Goal: Contribute content: Contribute content

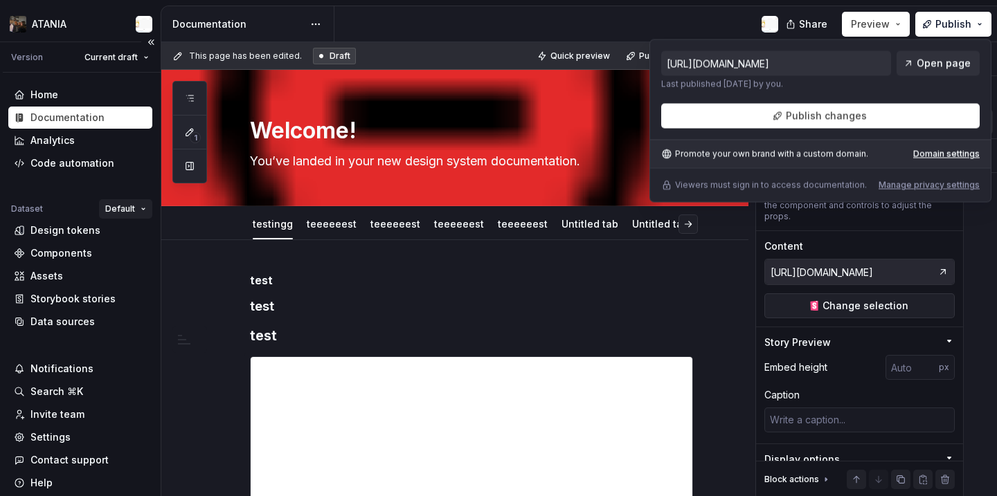
scroll to position [1097, 0]
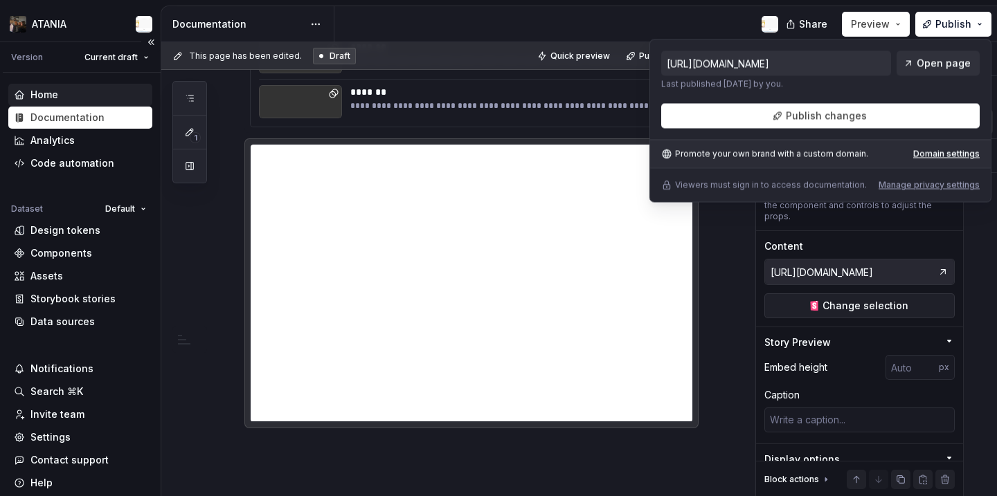
click at [64, 99] on div "Home" at bounding box center [80, 95] width 133 height 14
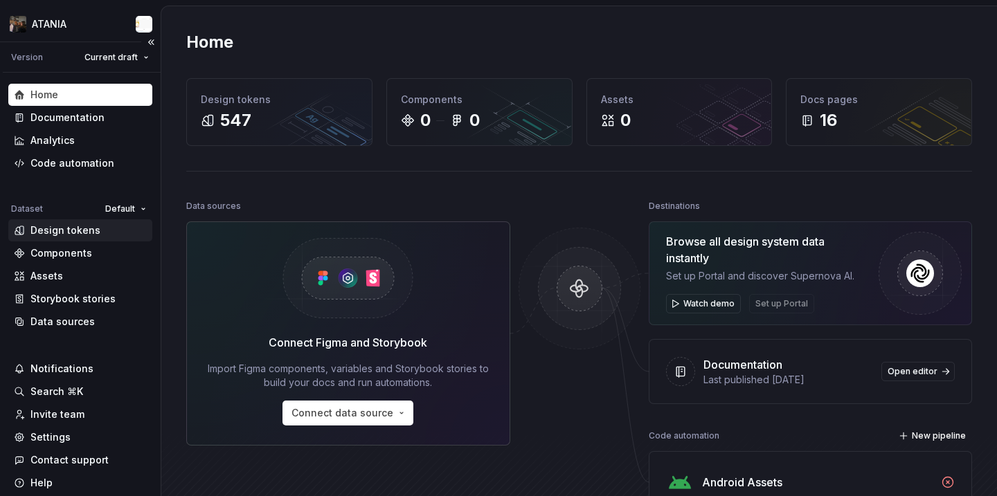
click at [105, 237] on div "Design tokens" at bounding box center [80, 230] width 144 height 22
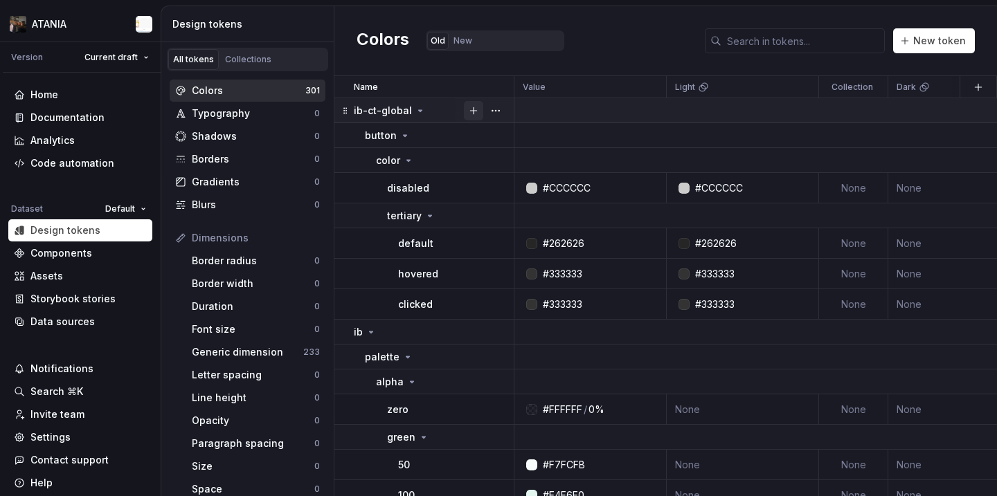
click at [480, 111] on button "button" at bounding box center [473, 110] width 19 height 19
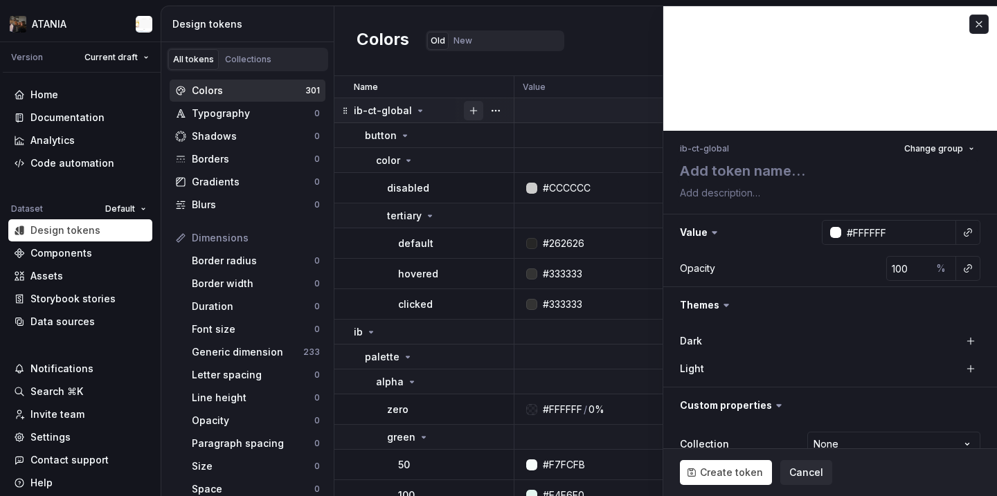
type textarea "*"
click at [976, 24] on button "button" at bounding box center [978, 24] width 19 height 19
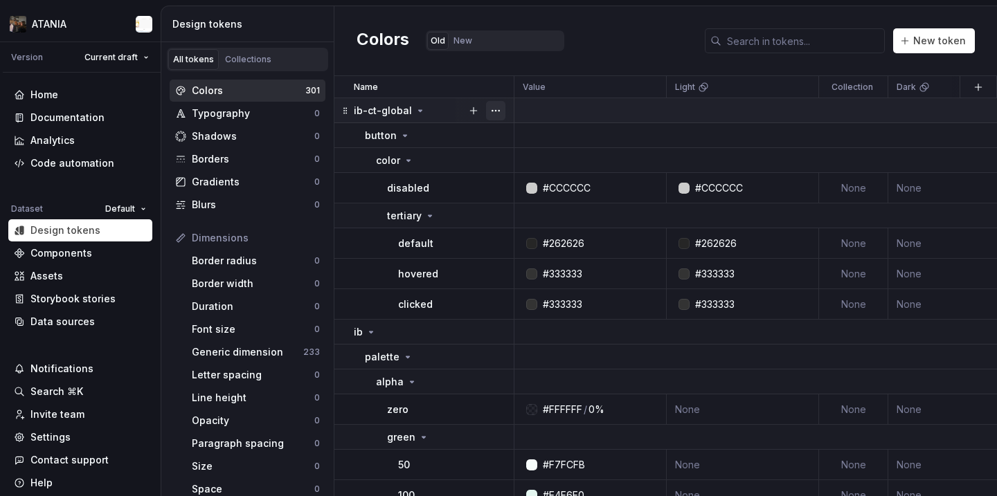
click at [497, 105] on button "button" at bounding box center [495, 110] width 19 height 19
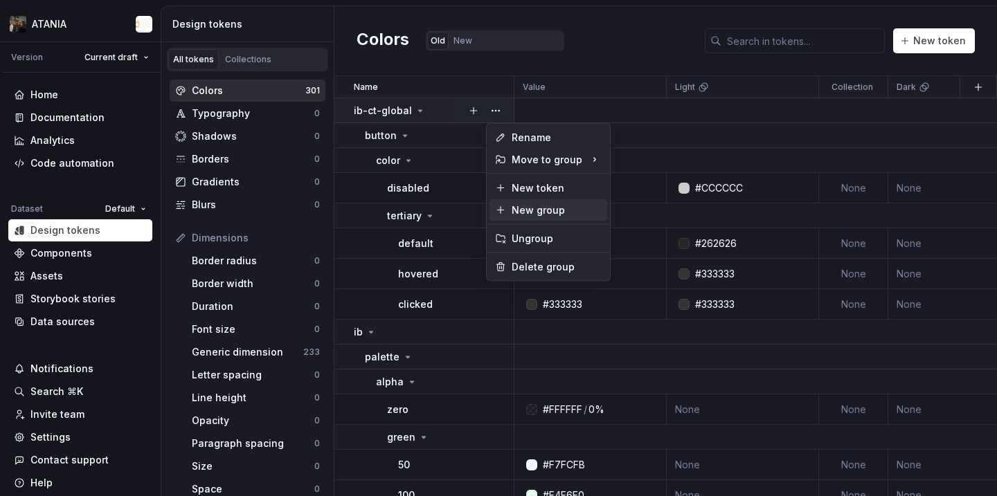
click at [547, 205] on div "New group" at bounding box center [557, 211] width 90 height 14
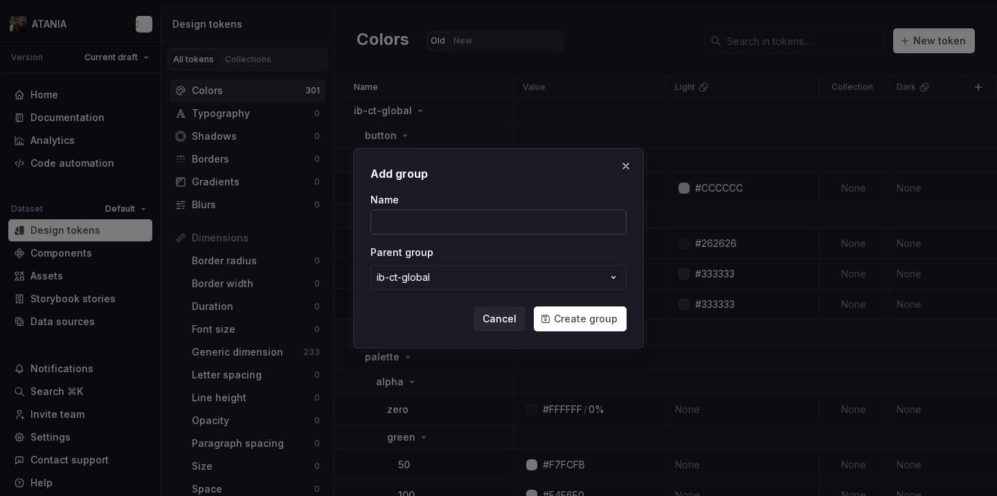
click at [486, 225] on input "Name" at bounding box center [498, 222] width 256 height 25
type input "3"
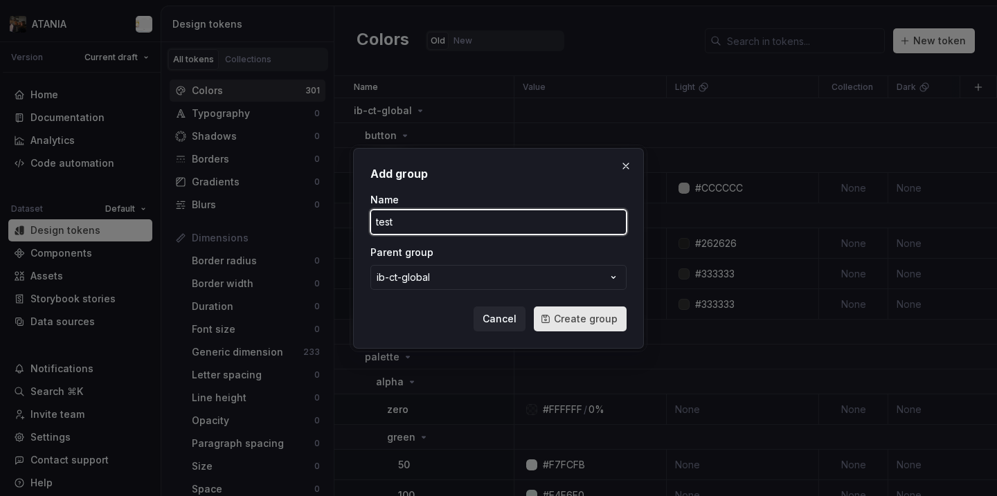
type input "test"
click at [577, 308] on button "Create group" at bounding box center [580, 319] width 93 height 25
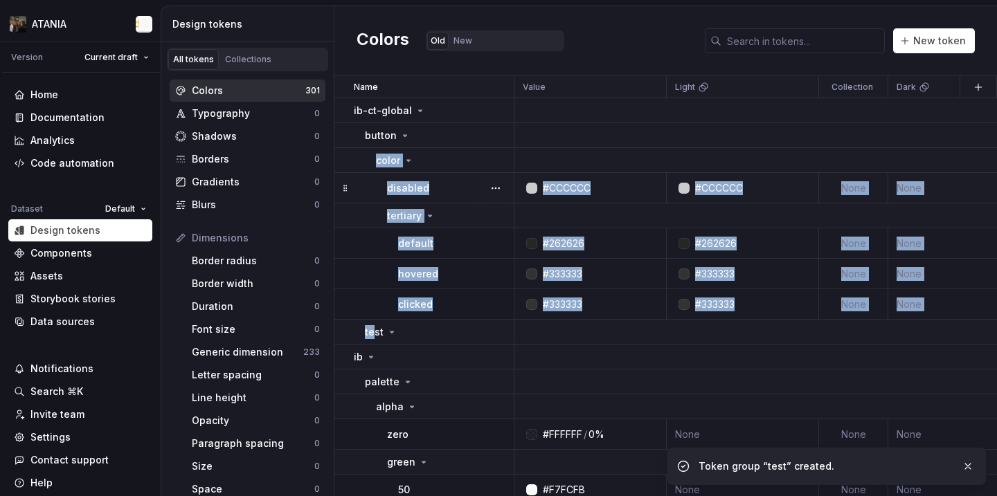
drag, startPoint x: 371, startPoint y: 332, endPoint x: 354, endPoint y: 173, distance: 160.1
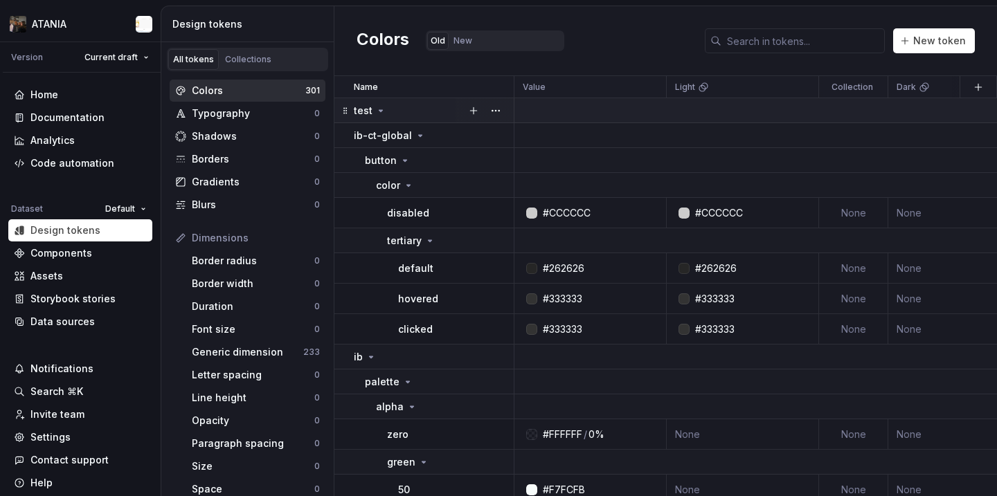
click at [377, 112] on icon at bounding box center [380, 110] width 11 height 11
click at [378, 112] on icon at bounding box center [380, 110] width 11 height 11
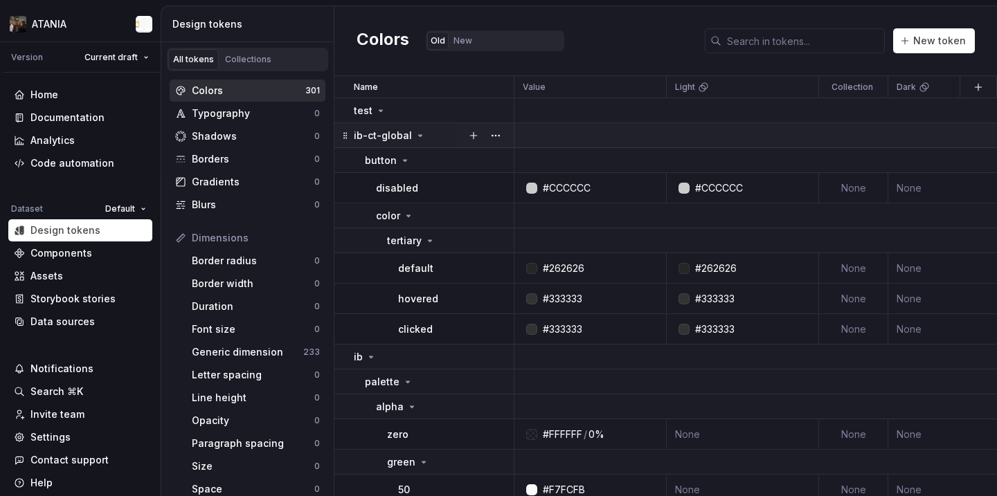
click at [422, 132] on icon at bounding box center [420, 135] width 11 height 11
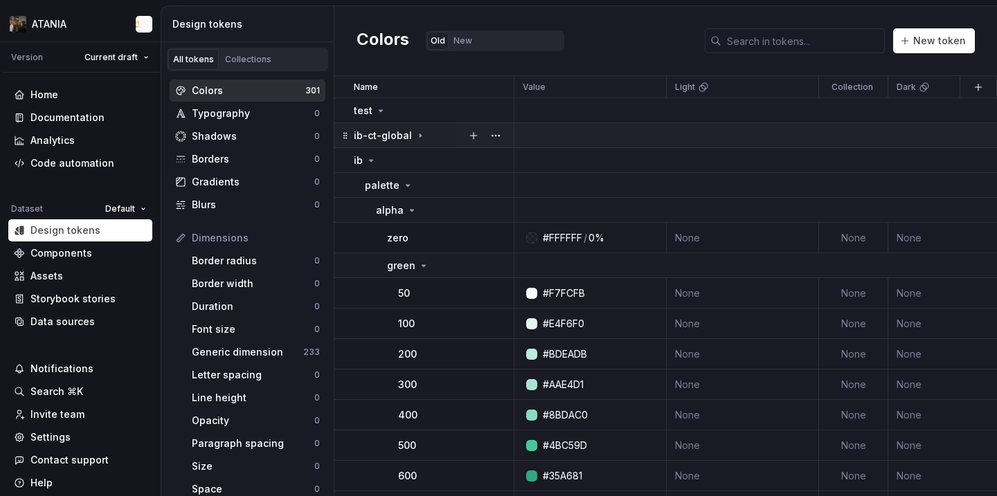
click at [422, 132] on icon at bounding box center [420, 135] width 11 height 11
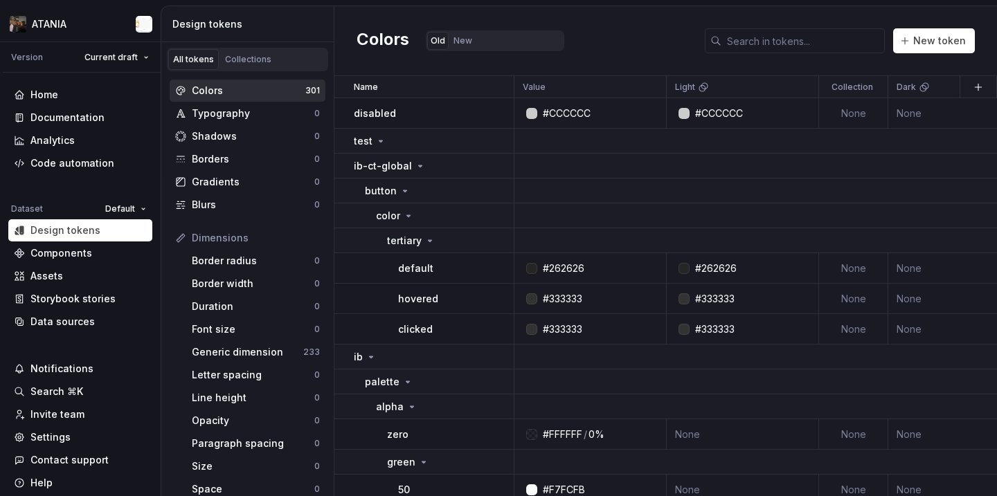
drag, startPoint x: 343, startPoint y: 186, endPoint x: 377, endPoint y: 111, distance: 82.4
click at [379, 141] on icon at bounding box center [380, 141] width 3 height 1
click at [960, 84] on th at bounding box center [978, 87] width 37 height 22
click at [973, 85] on button "button" at bounding box center [978, 87] width 19 height 19
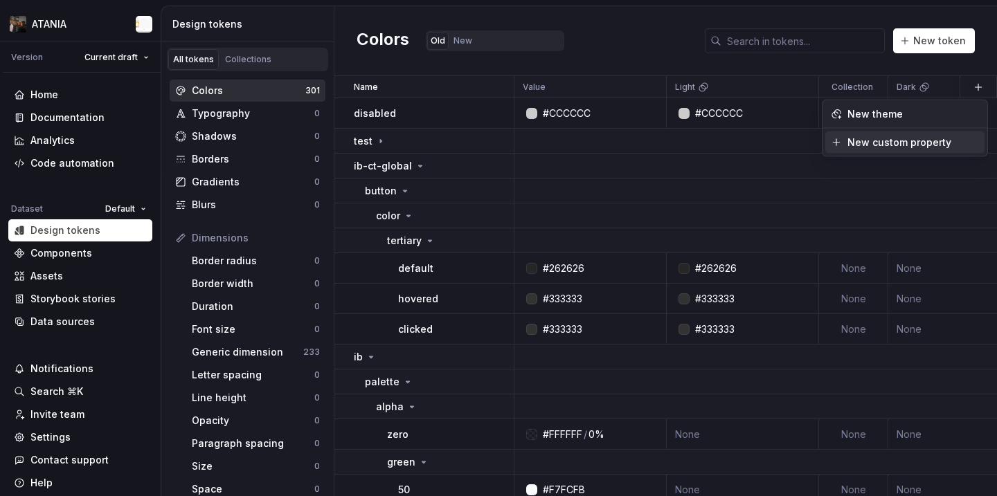
drag, startPoint x: 895, startPoint y: 118, endPoint x: 898, endPoint y: 136, distance: 19.0
click at [898, 136] on div "New theme New custom property" at bounding box center [905, 128] width 165 height 56
click at [898, 136] on div "New custom property" at bounding box center [899, 143] width 104 height 14
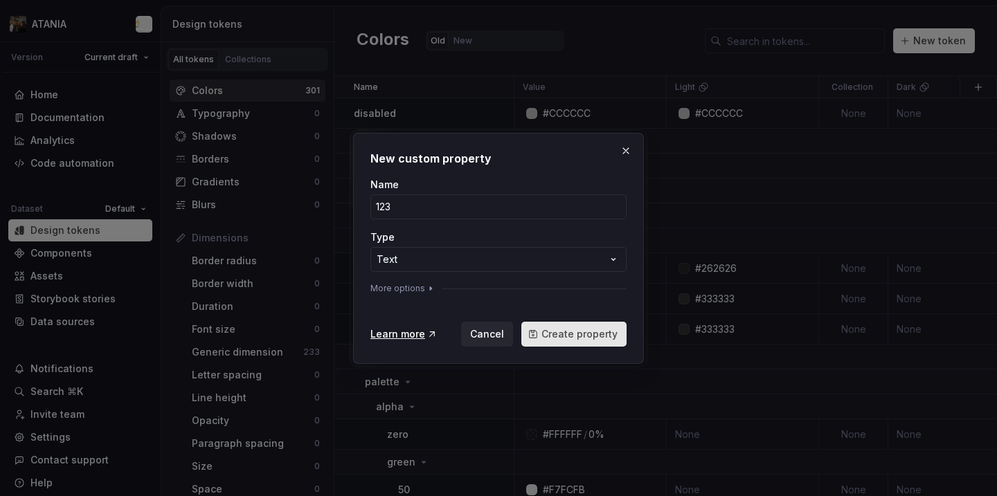
type input "123"
click at [606, 341] on button "Create property" at bounding box center [573, 334] width 105 height 25
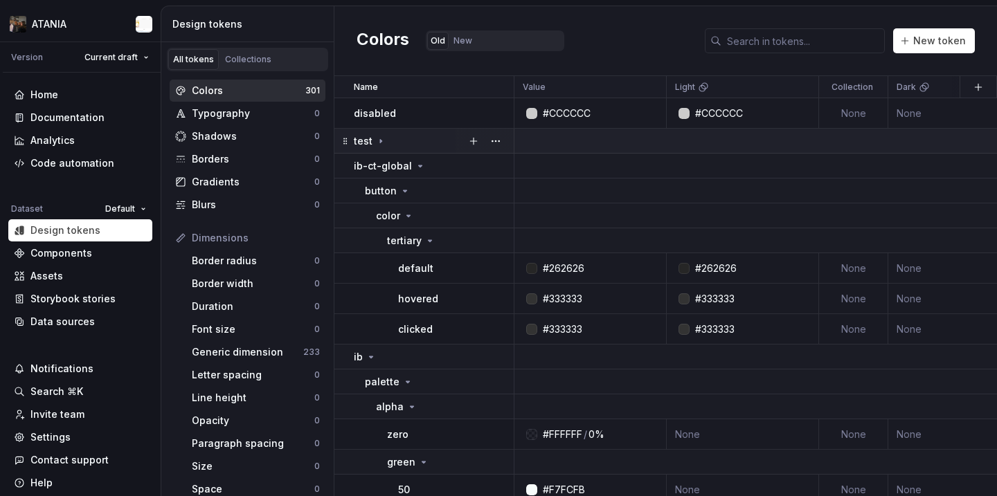
drag, startPoint x: 699, startPoint y: 165, endPoint x: 725, endPoint y: 141, distance: 35.8
click at [976, 82] on button "button" at bounding box center [978, 87] width 19 height 19
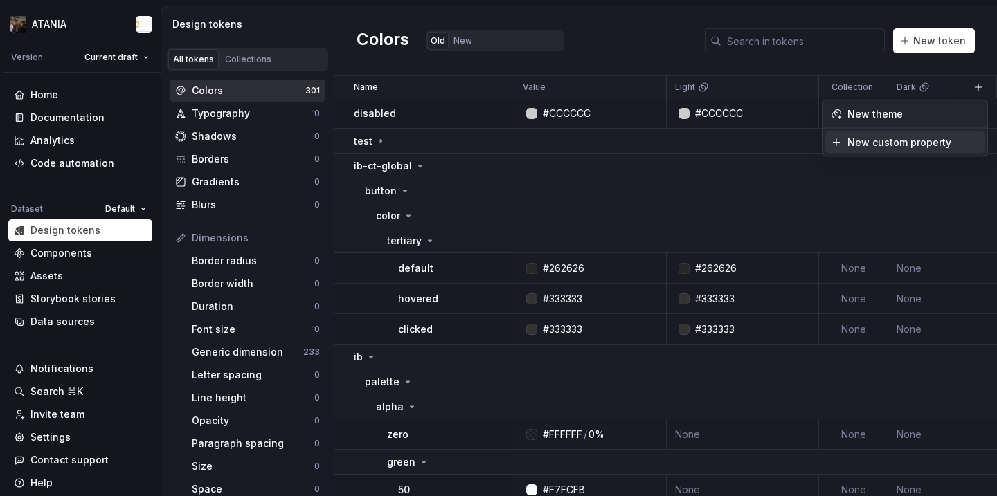
click at [865, 150] on span "New custom property" at bounding box center [904, 143] width 159 height 22
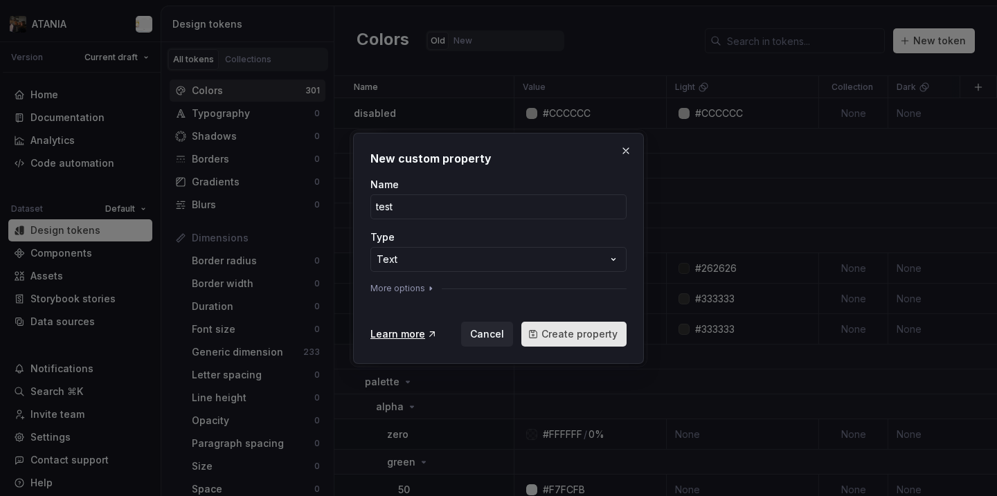
type input "test"
click at [596, 335] on span "Create property" at bounding box center [579, 334] width 76 height 14
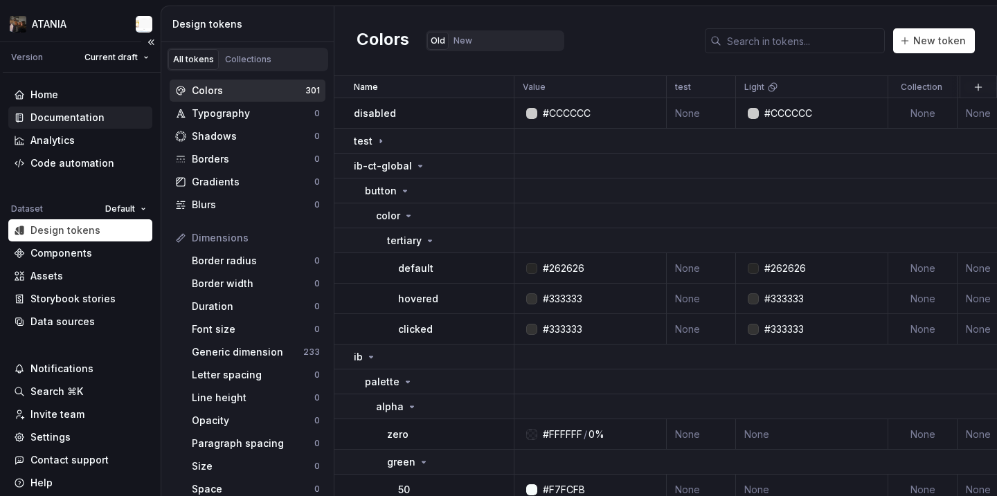
click at [74, 115] on div "Documentation" at bounding box center [67, 118] width 74 height 14
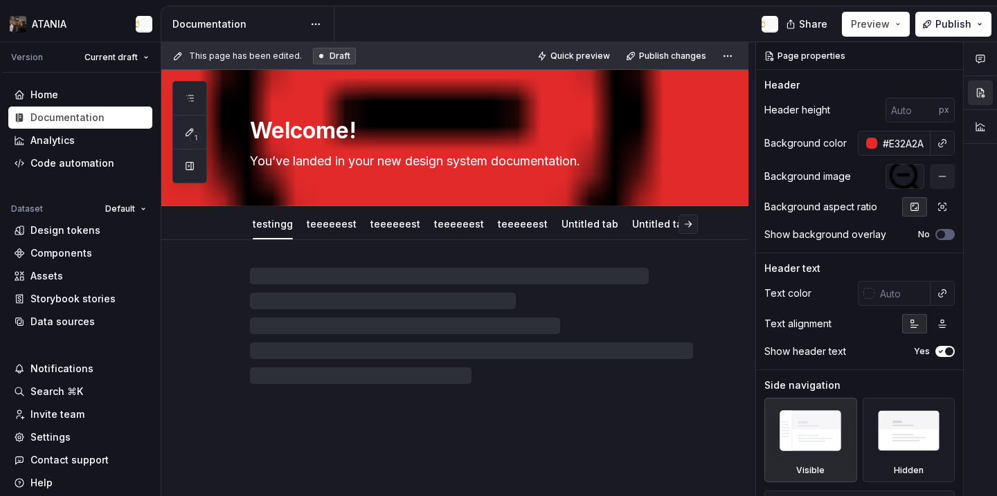
type textarea "*"
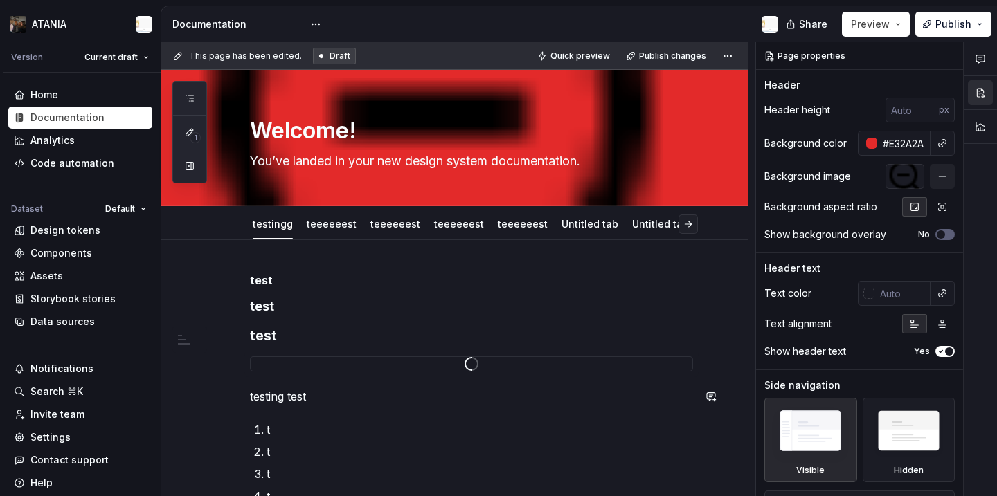
scroll to position [852, 0]
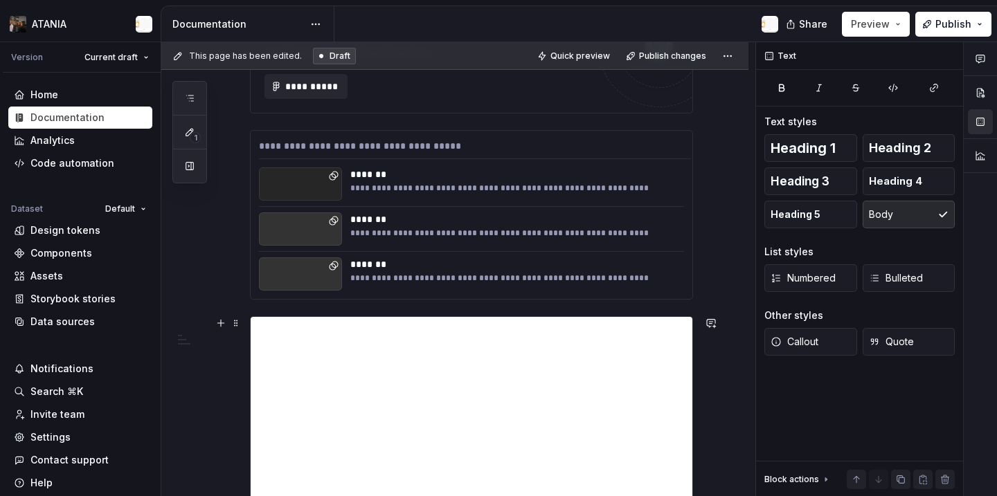
scroll to position [1149, 0]
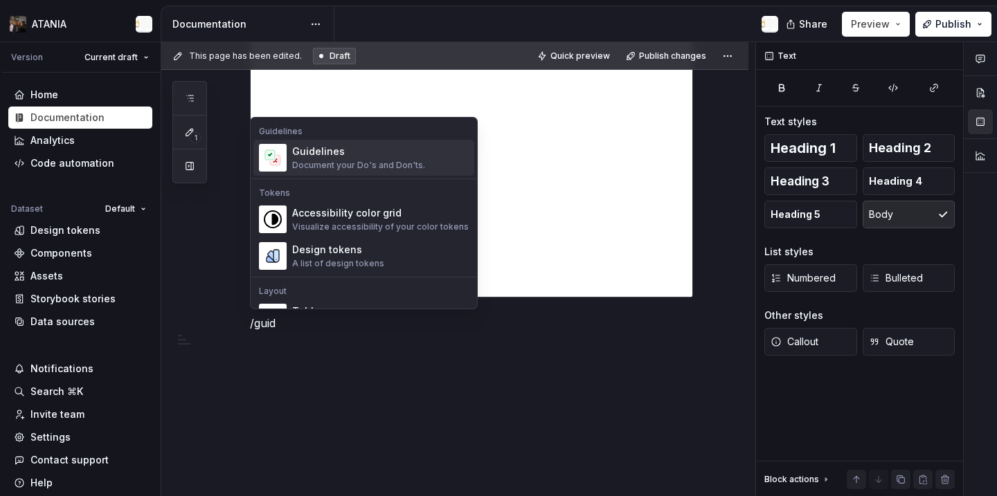
click at [323, 155] on div "Guidelines" at bounding box center [358, 152] width 133 height 14
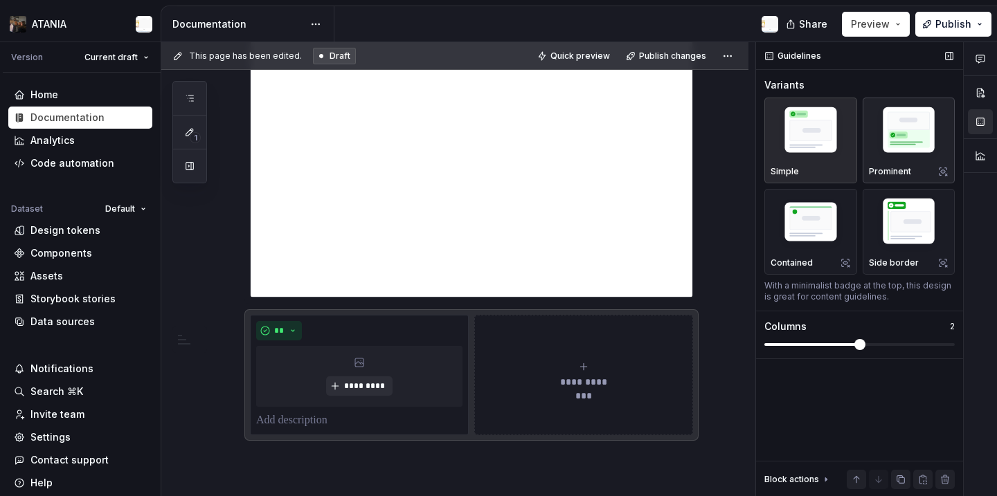
click at [875, 138] on img "button" at bounding box center [909, 132] width 80 height 60
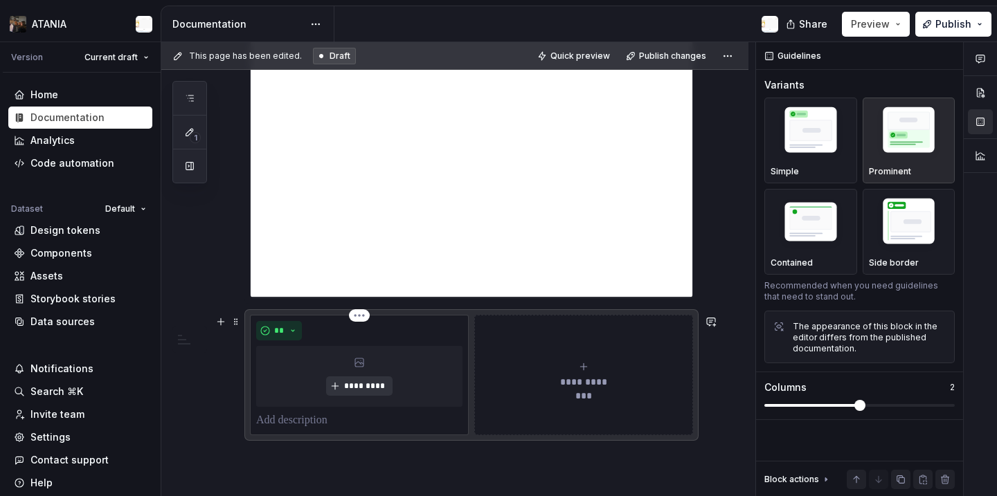
click at [366, 386] on span "*********" at bounding box center [364, 386] width 42 height 11
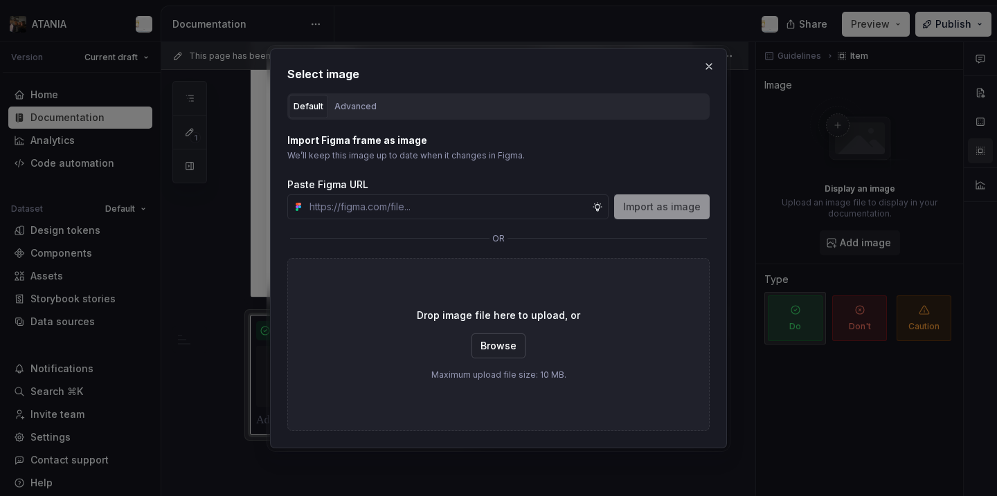
click at [512, 343] on span "Browse" at bounding box center [499, 346] width 36 height 14
type textarea "*"
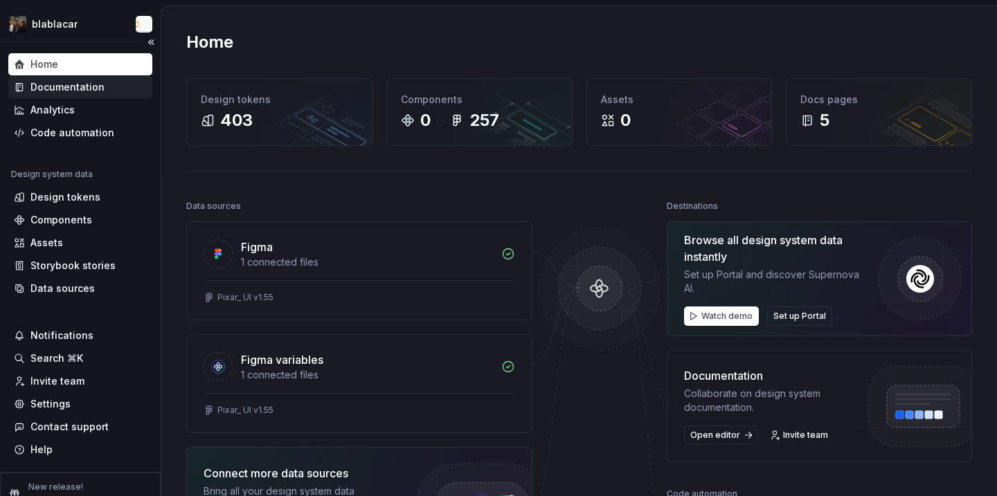
click at [108, 86] on div "Documentation" at bounding box center [80, 87] width 133 height 14
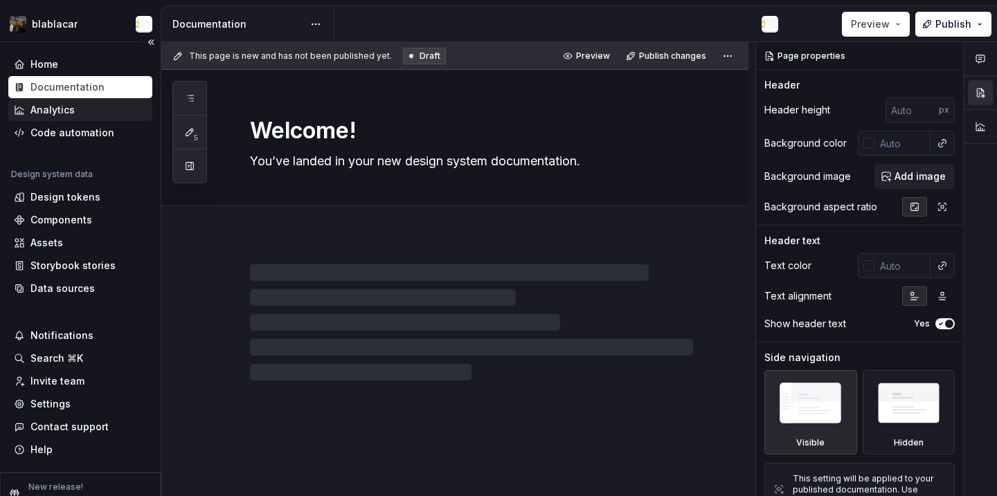
click at [100, 107] on div "Analytics" at bounding box center [80, 110] width 133 height 14
type textarea "*"
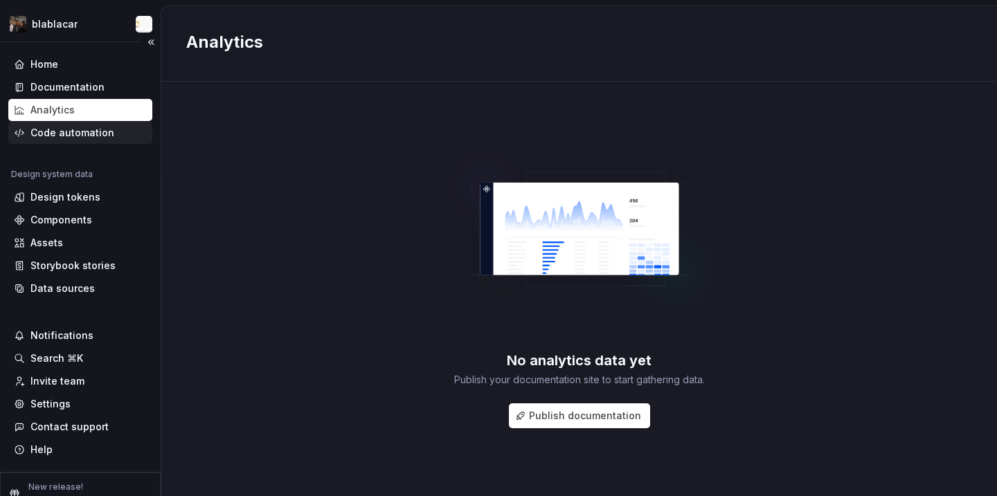
click at [100, 138] on div "Code automation" at bounding box center [72, 133] width 84 height 14
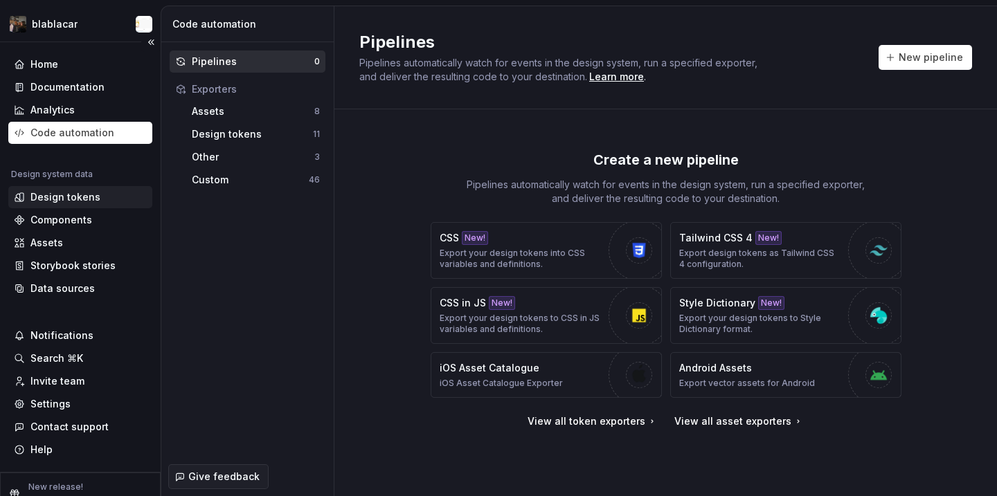
click at [113, 197] on div "Design tokens" at bounding box center [80, 197] width 133 height 14
